Goal: Navigation & Orientation: Find specific page/section

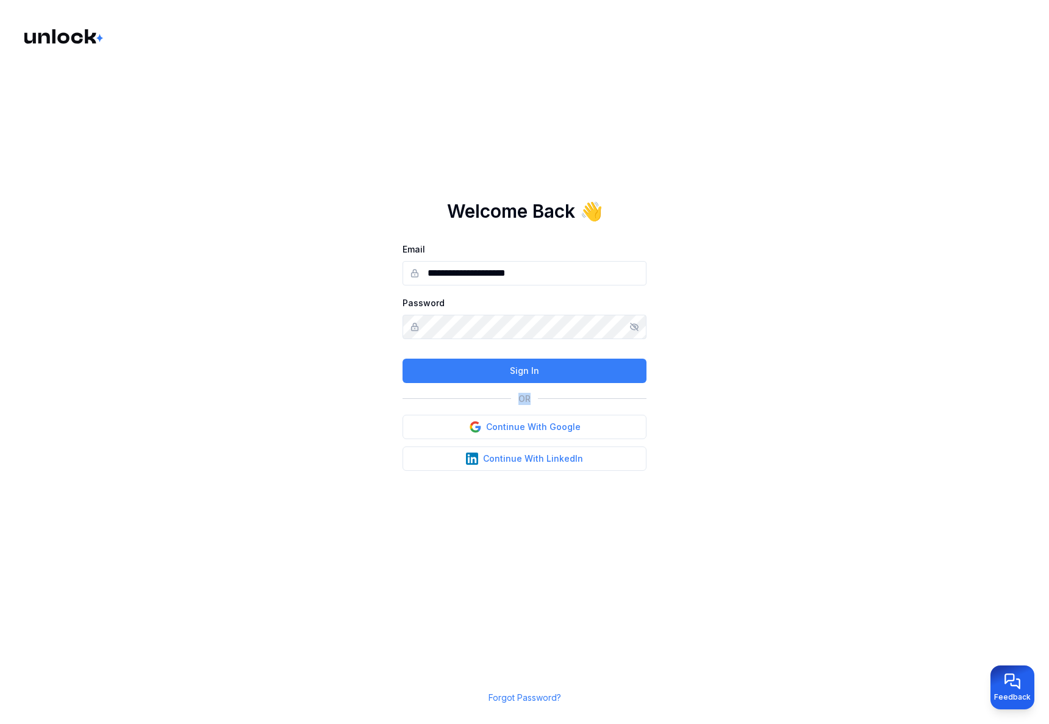
drag, startPoint x: 517, startPoint y: 397, endPoint x: 564, endPoint y: 400, distance: 47.0
click at [564, 400] on div "OR" at bounding box center [525, 399] width 244 height 12
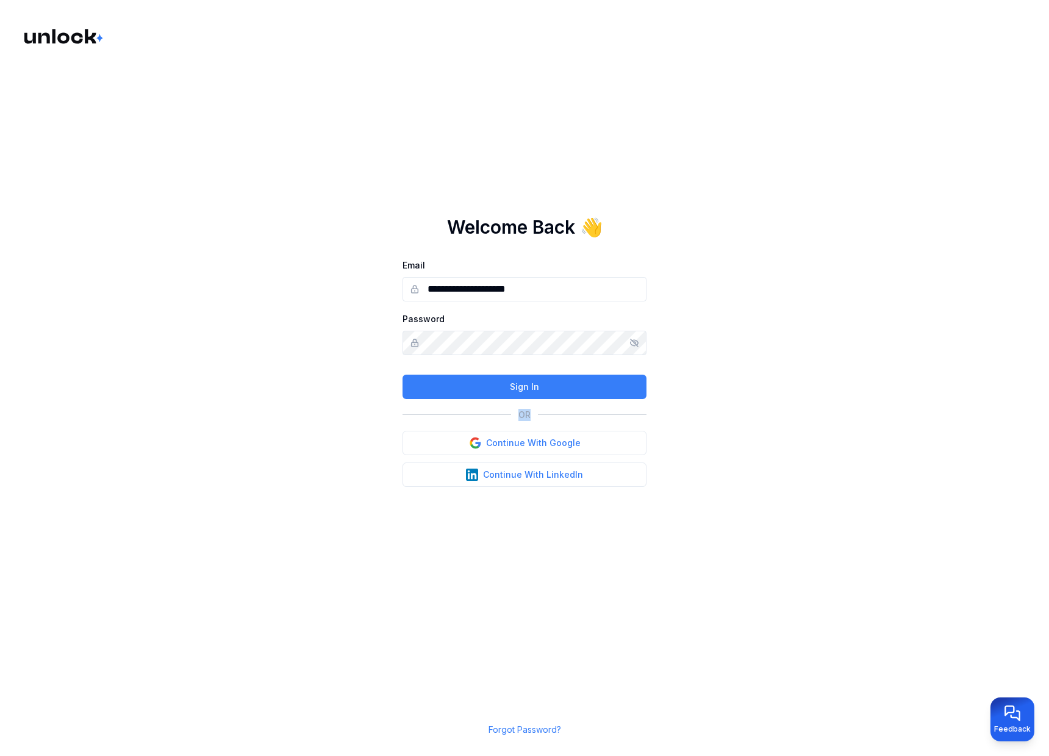
click at [519, 414] on p "OR" at bounding box center [525, 415] width 12 height 12
drag, startPoint x: 522, startPoint y: 413, endPoint x: 529, endPoint y: 413, distance: 7.3
click at [529, 413] on p "OR" at bounding box center [525, 415] width 12 height 12
